Goal: Use online tool/utility: Use online tool/utility

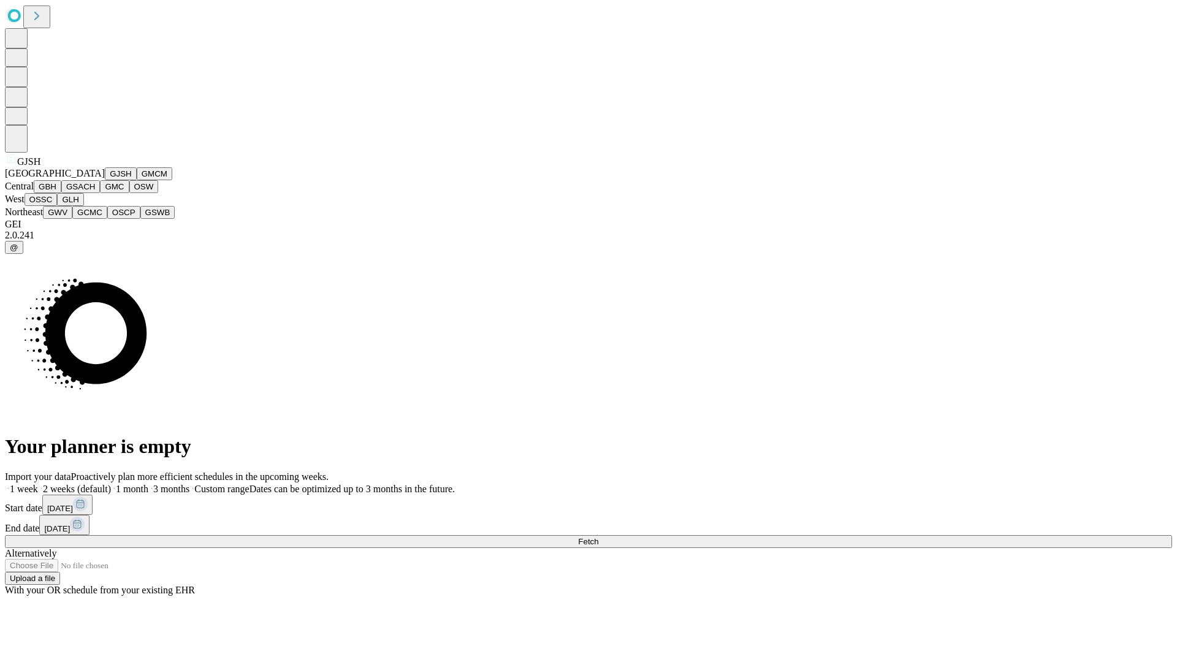
click at [105, 180] on button "GJSH" at bounding box center [121, 173] width 32 height 13
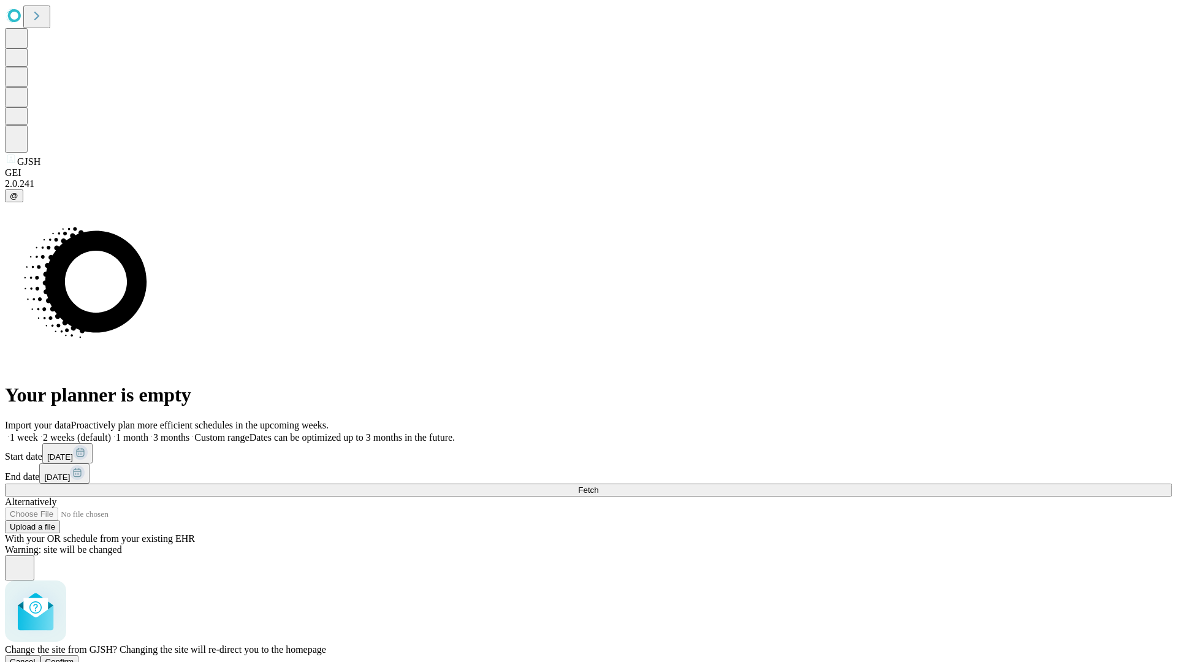
click at [74, 657] on span "Confirm" at bounding box center [59, 661] width 29 height 9
click at [111, 432] on label "2 weeks (default)" at bounding box center [74, 437] width 73 height 10
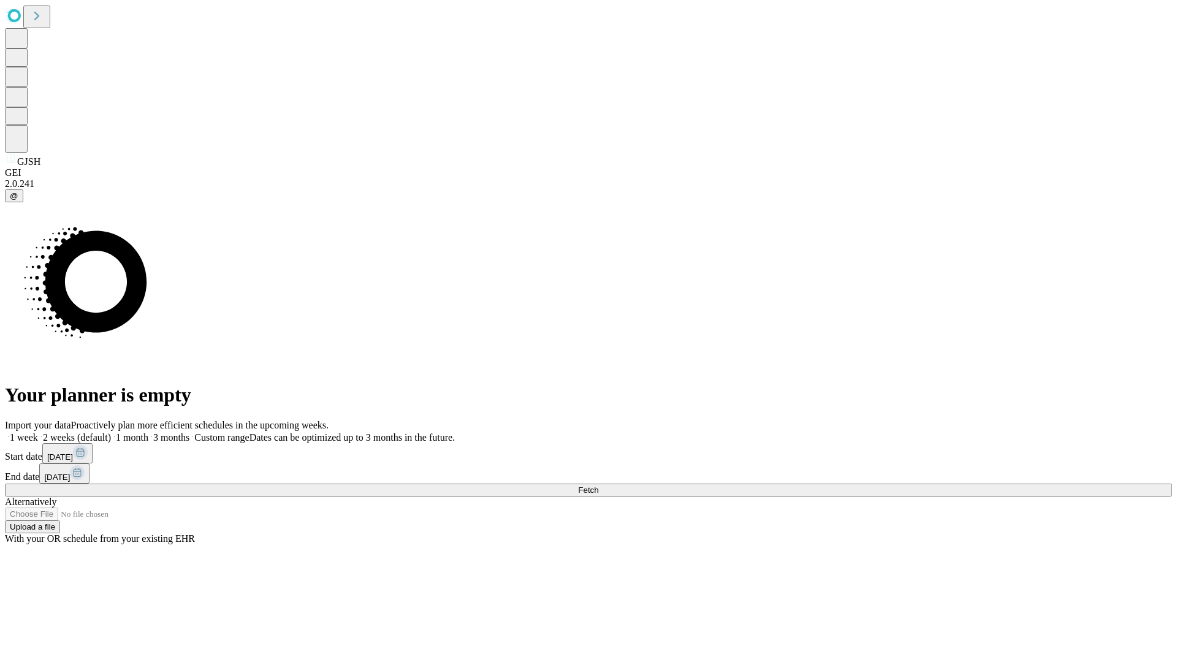
click at [598, 486] on span "Fetch" at bounding box center [588, 490] width 20 height 9
